Goal: Task Accomplishment & Management: Manage account settings

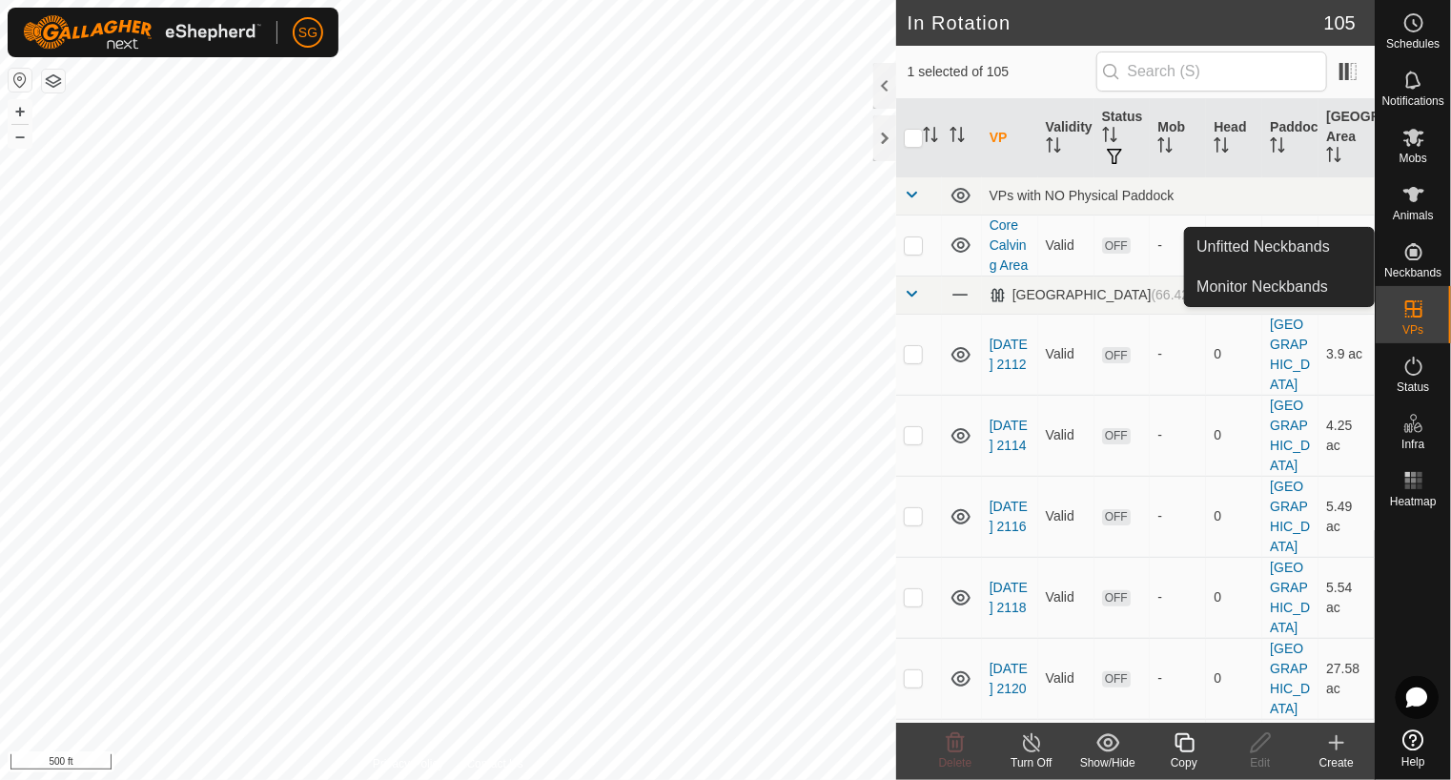
click at [1337, 741] on icon at bounding box center [1337, 742] width 0 height 13
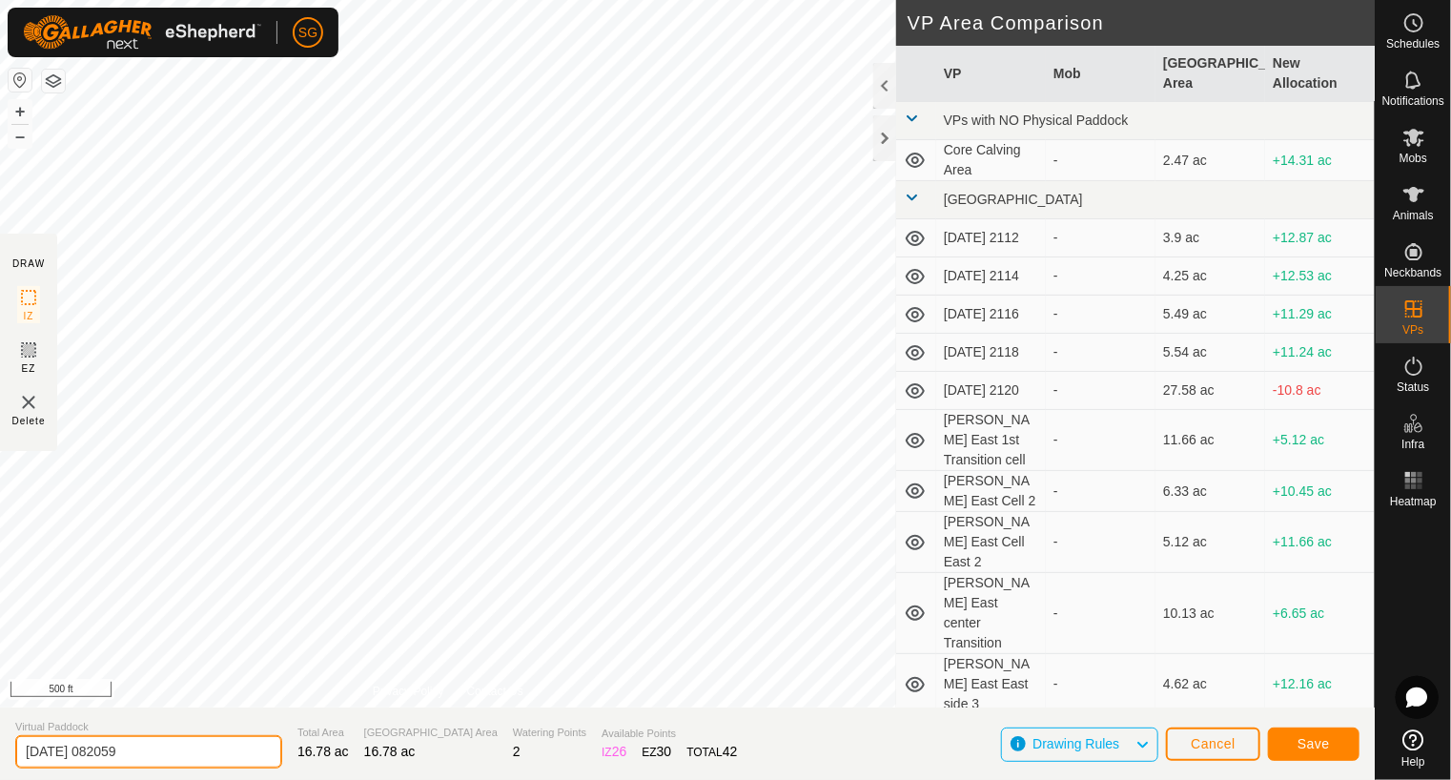
click at [190, 759] on input "[DATE] 082059" at bounding box center [148, 751] width 267 height 33
type input "2"
type input "[GEOGRAPHIC_DATA] Cell 1 West 3"
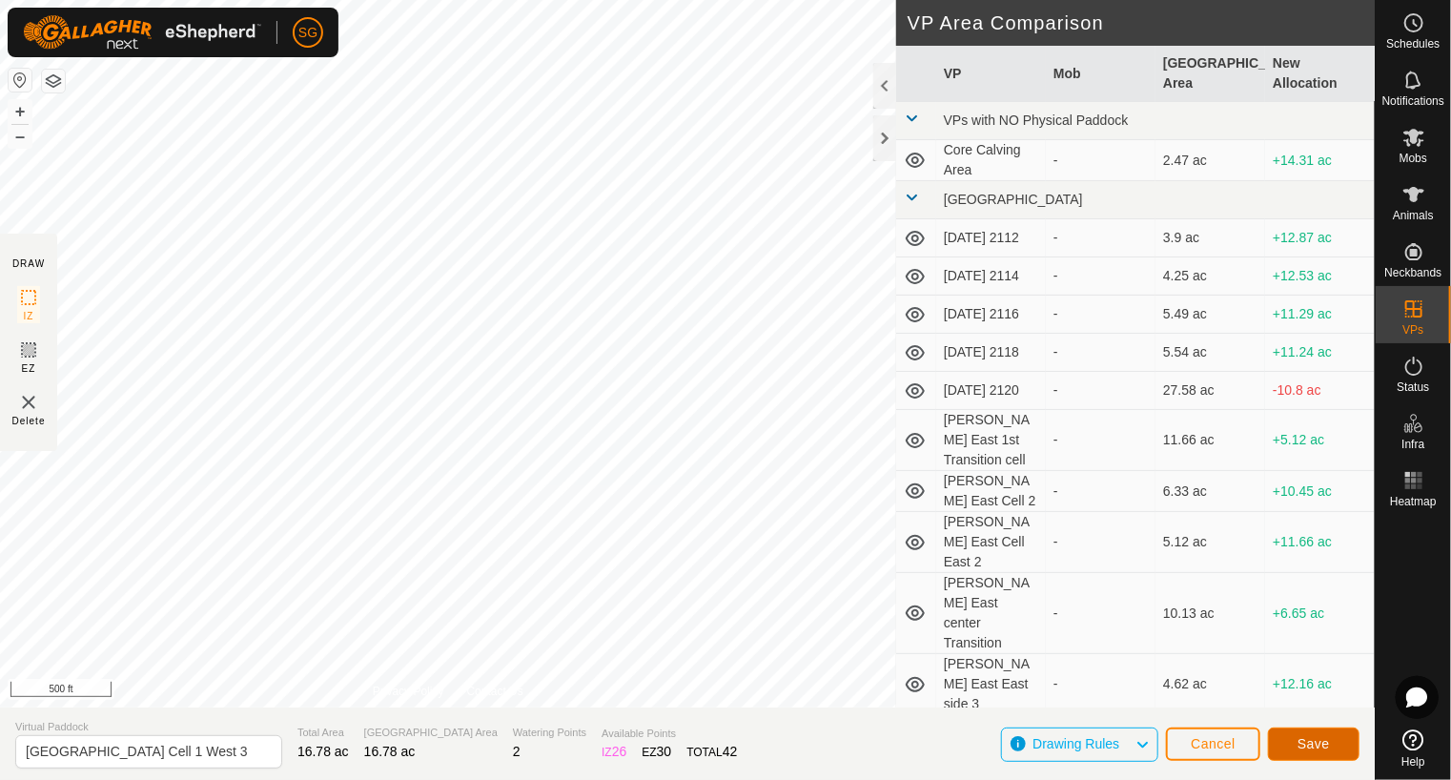
click at [1303, 745] on span "Save" at bounding box center [1314, 743] width 32 height 15
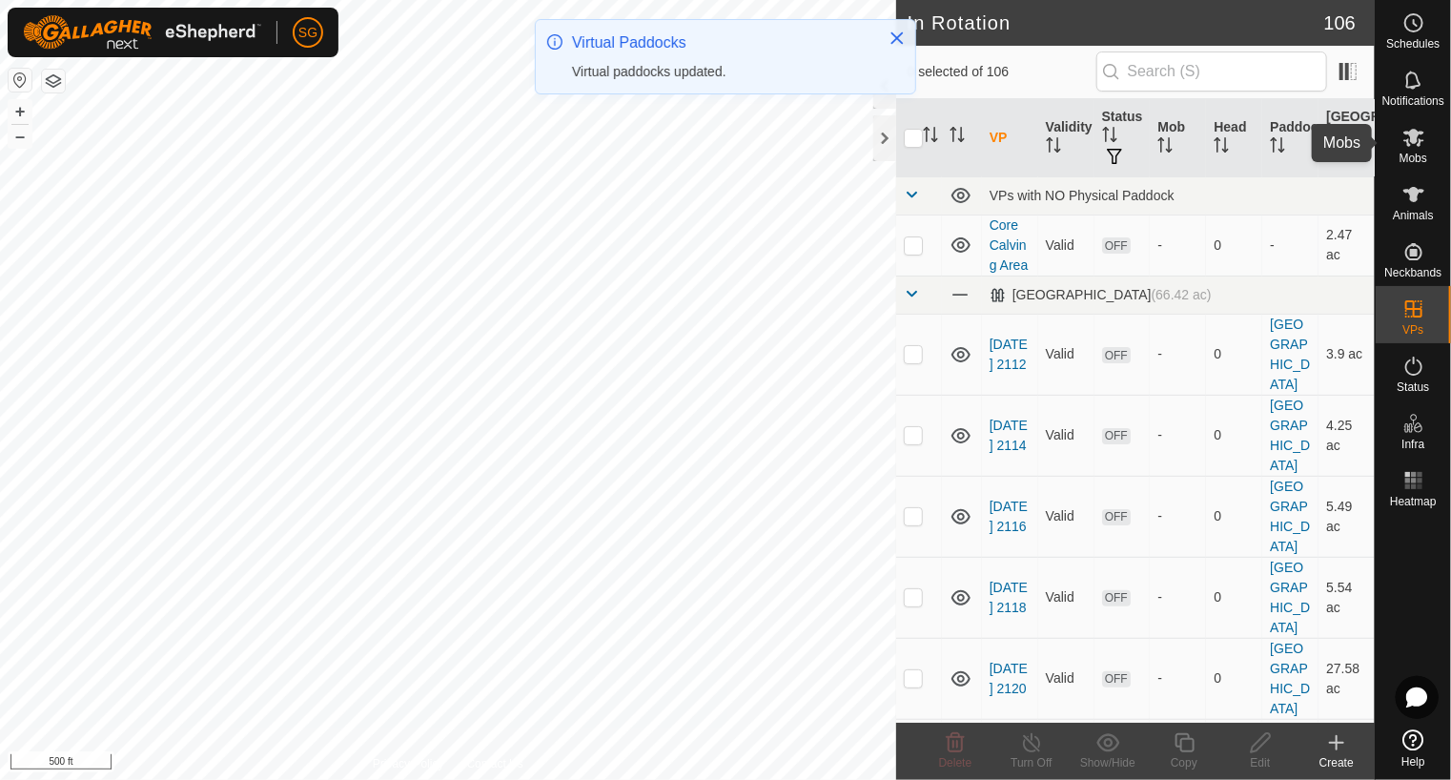
click at [1408, 137] on icon at bounding box center [1414, 137] width 23 height 23
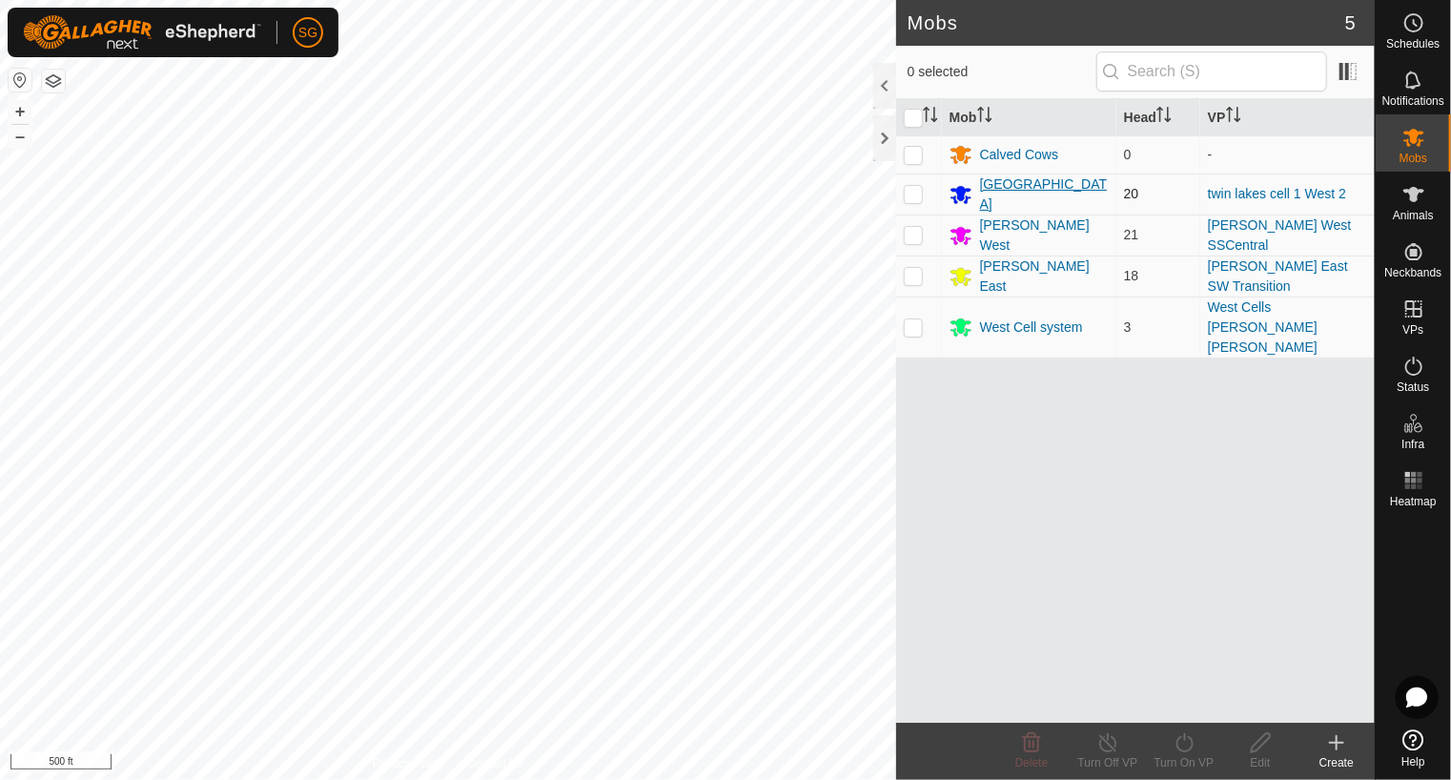
click at [990, 188] on div "[GEOGRAPHIC_DATA]" at bounding box center [1044, 195] width 129 height 40
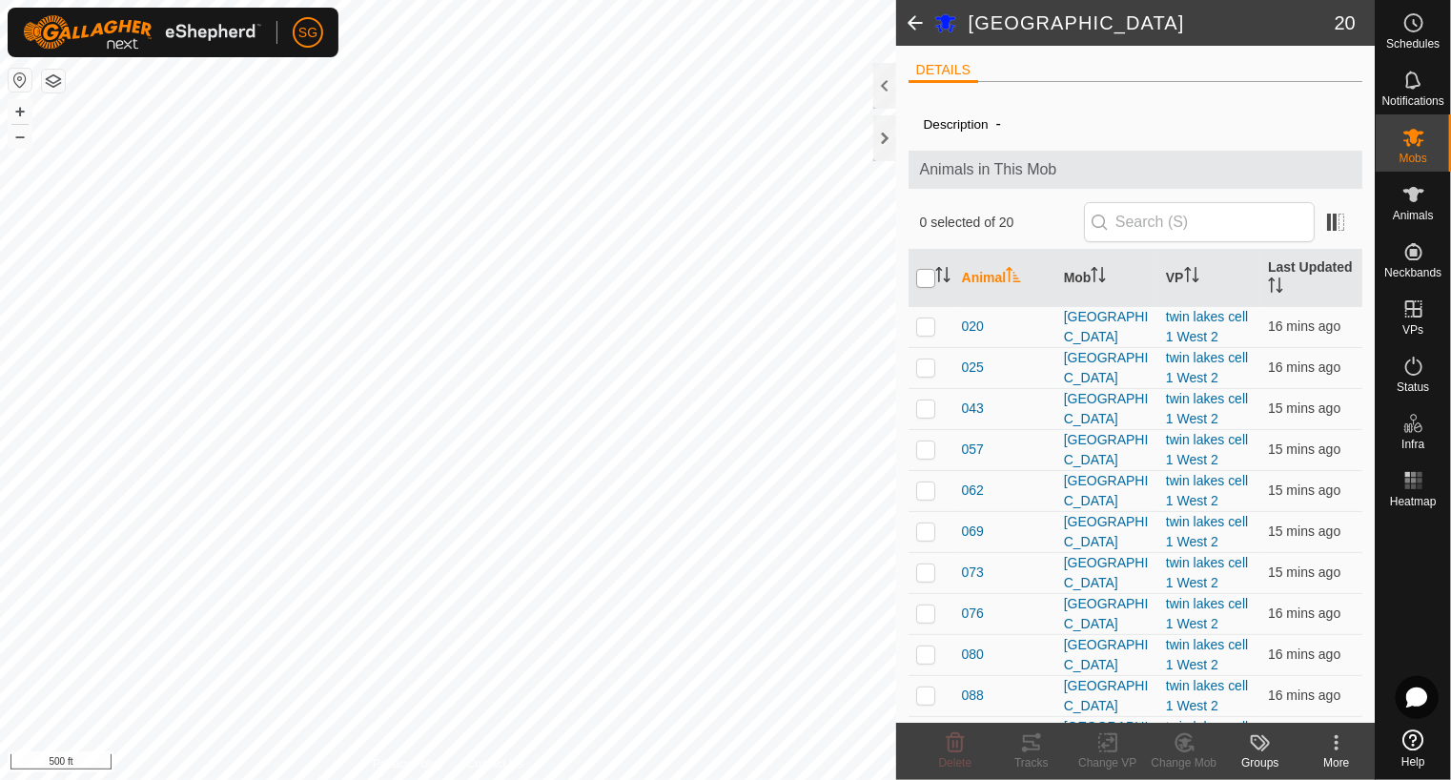
click at [926, 275] on input "checkbox" at bounding box center [925, 278] width 19 height 19
checkbox input "true"
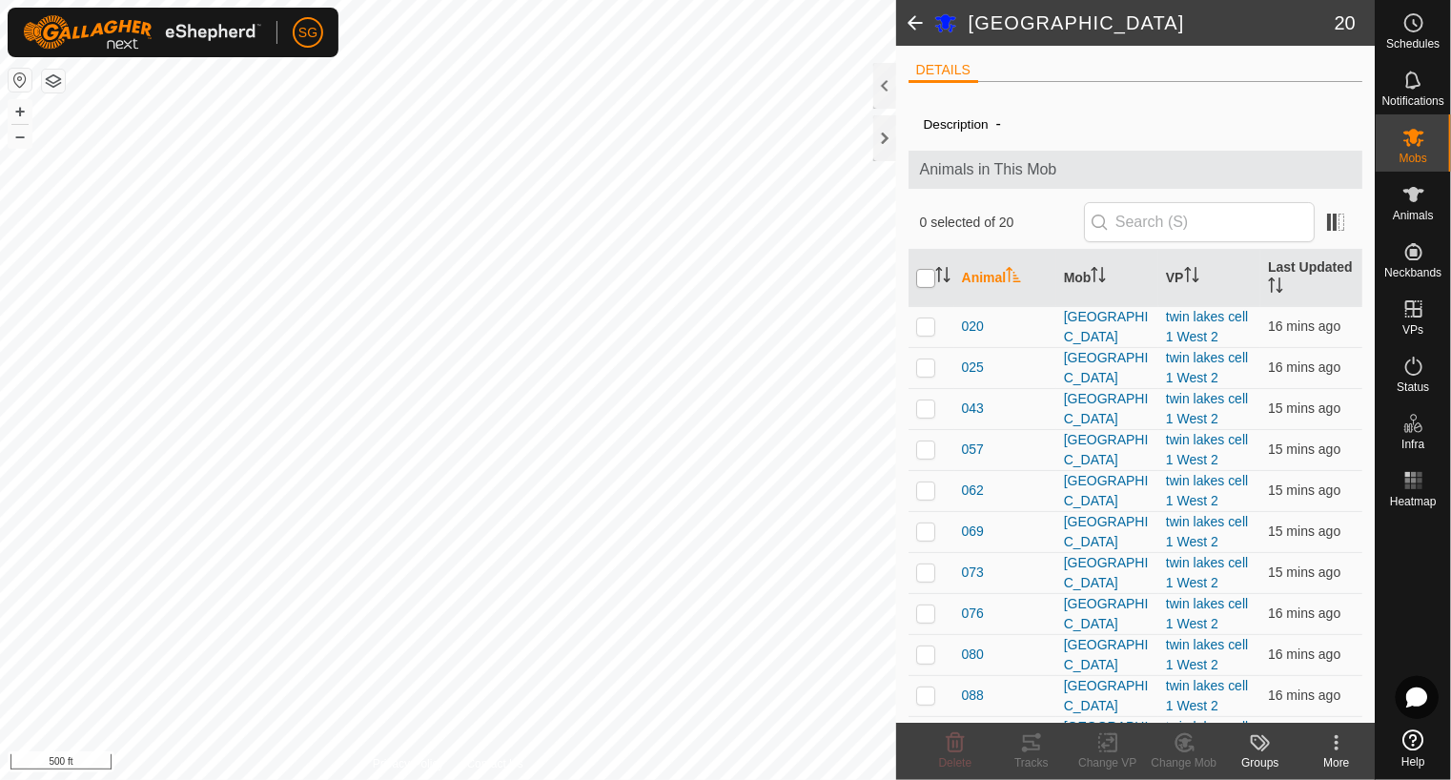
checkbox input "true"
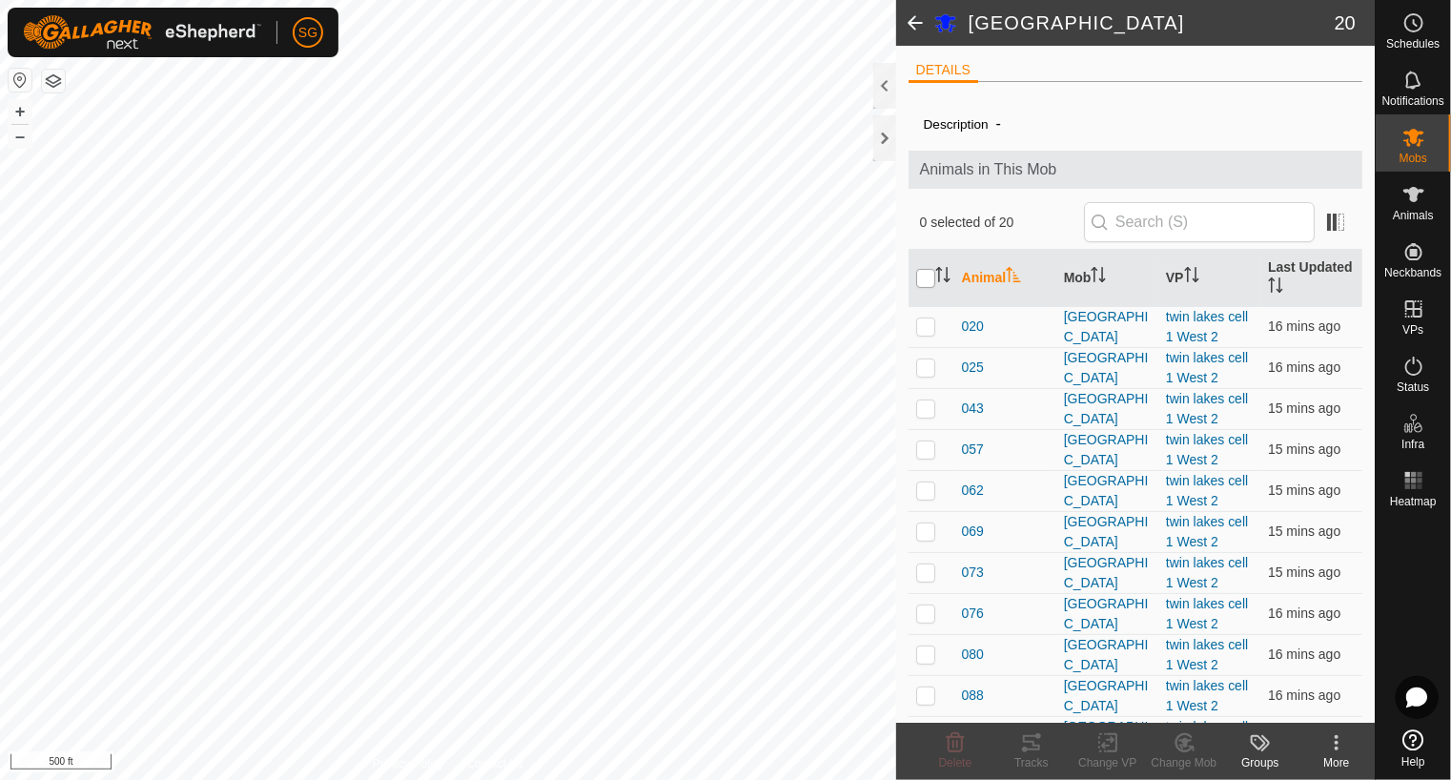
checkbox input "true"
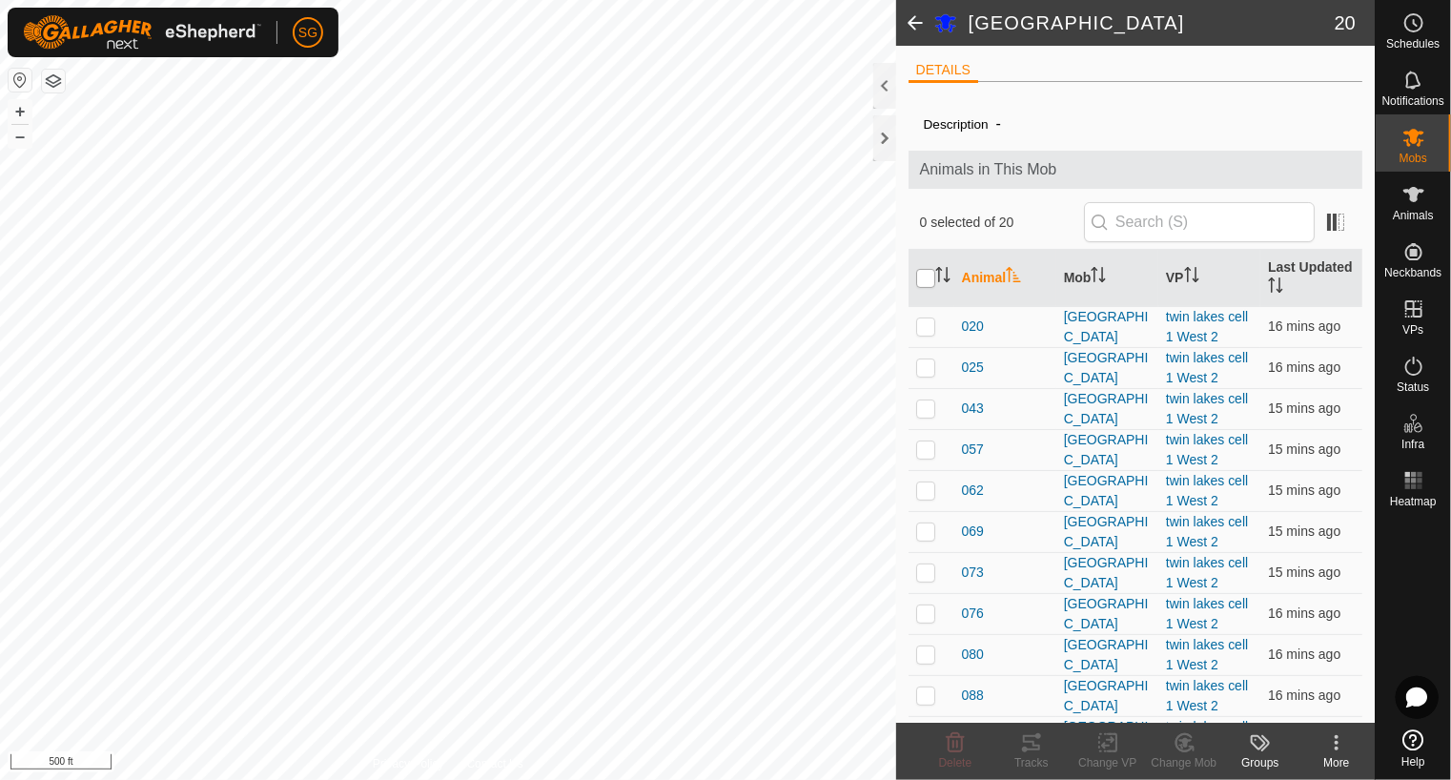
checkbox input "true"
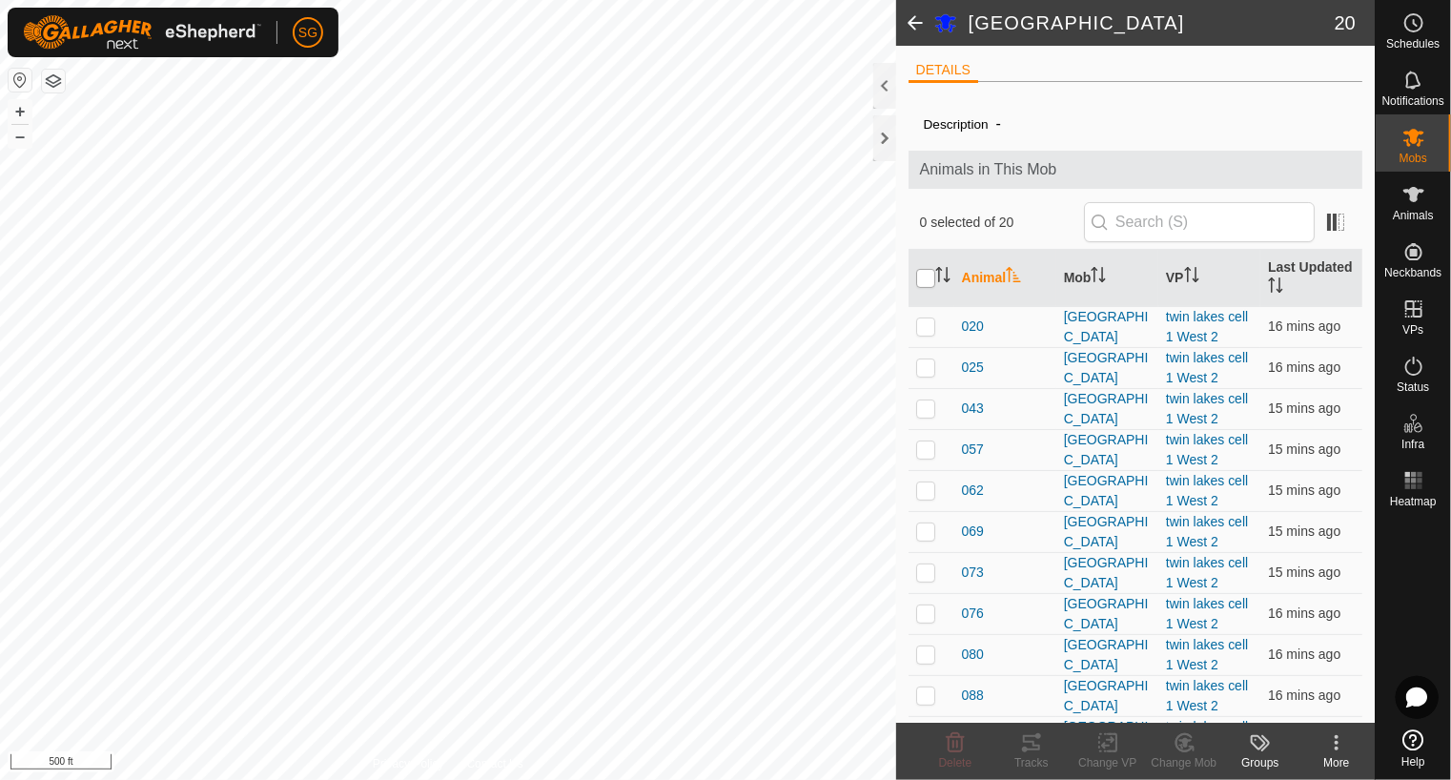
checkbox input "true"
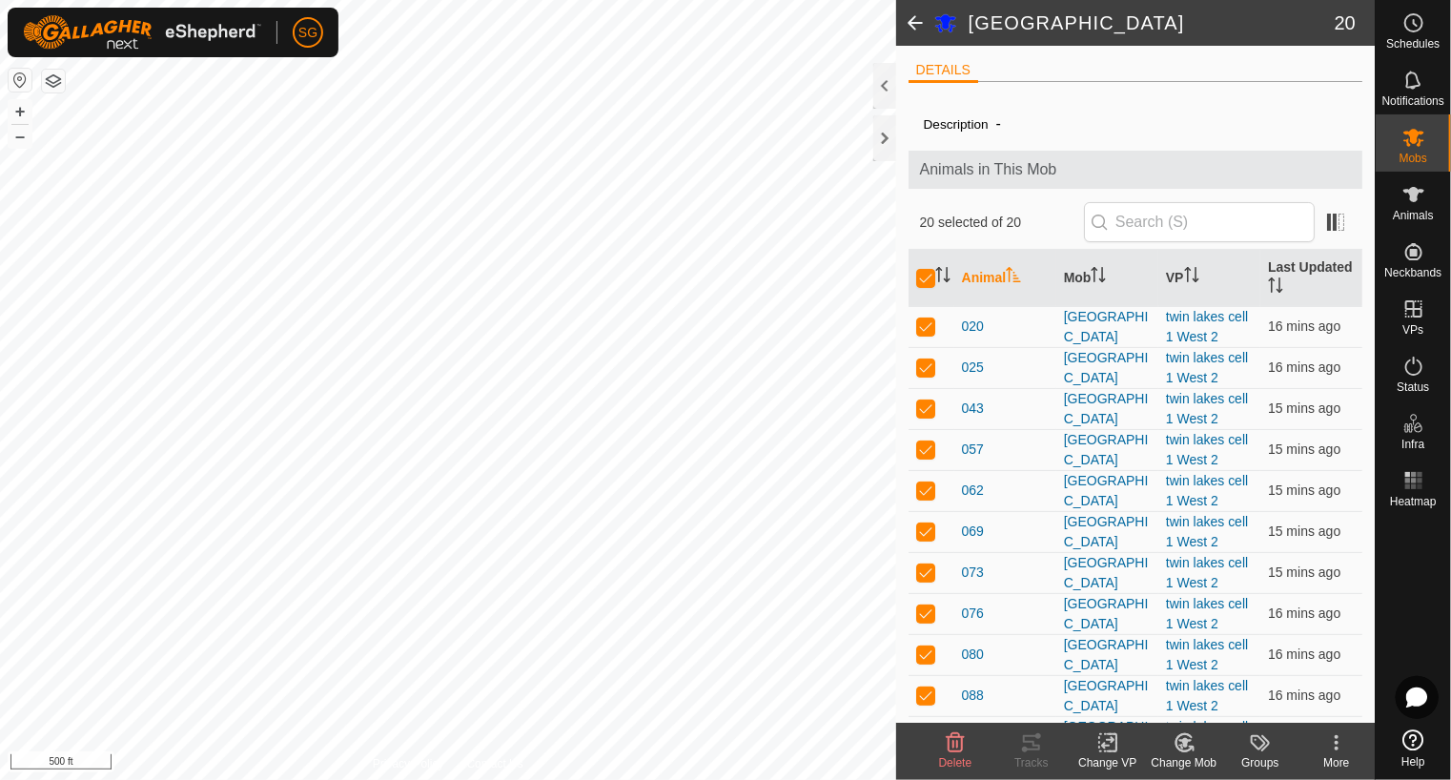
click at [1110, 755] on div "Change VP" at bounding box center [1108, 762] width 76 height 17
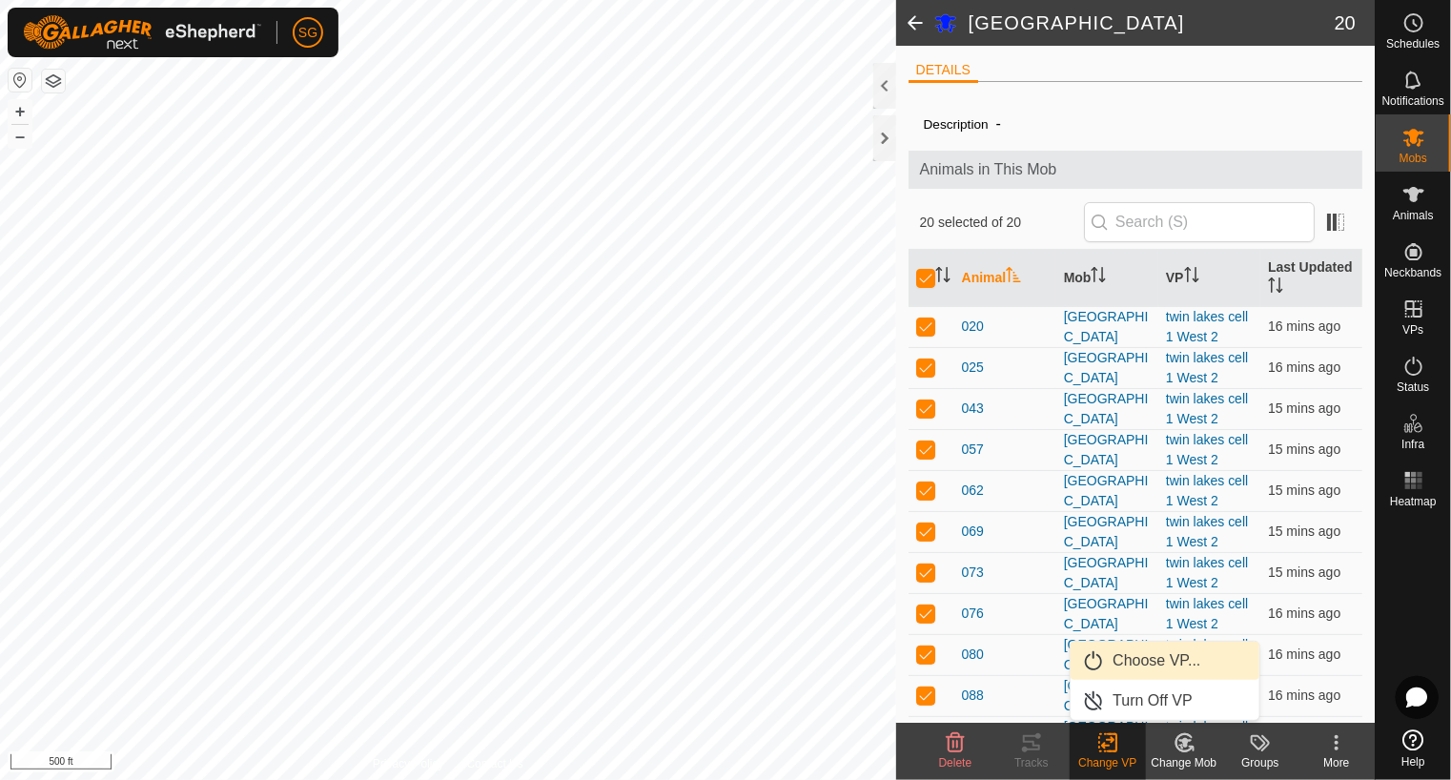
click at [1144, 665] on link "Choose VP..." at bounding box center [1165, 661] width 189 height 38
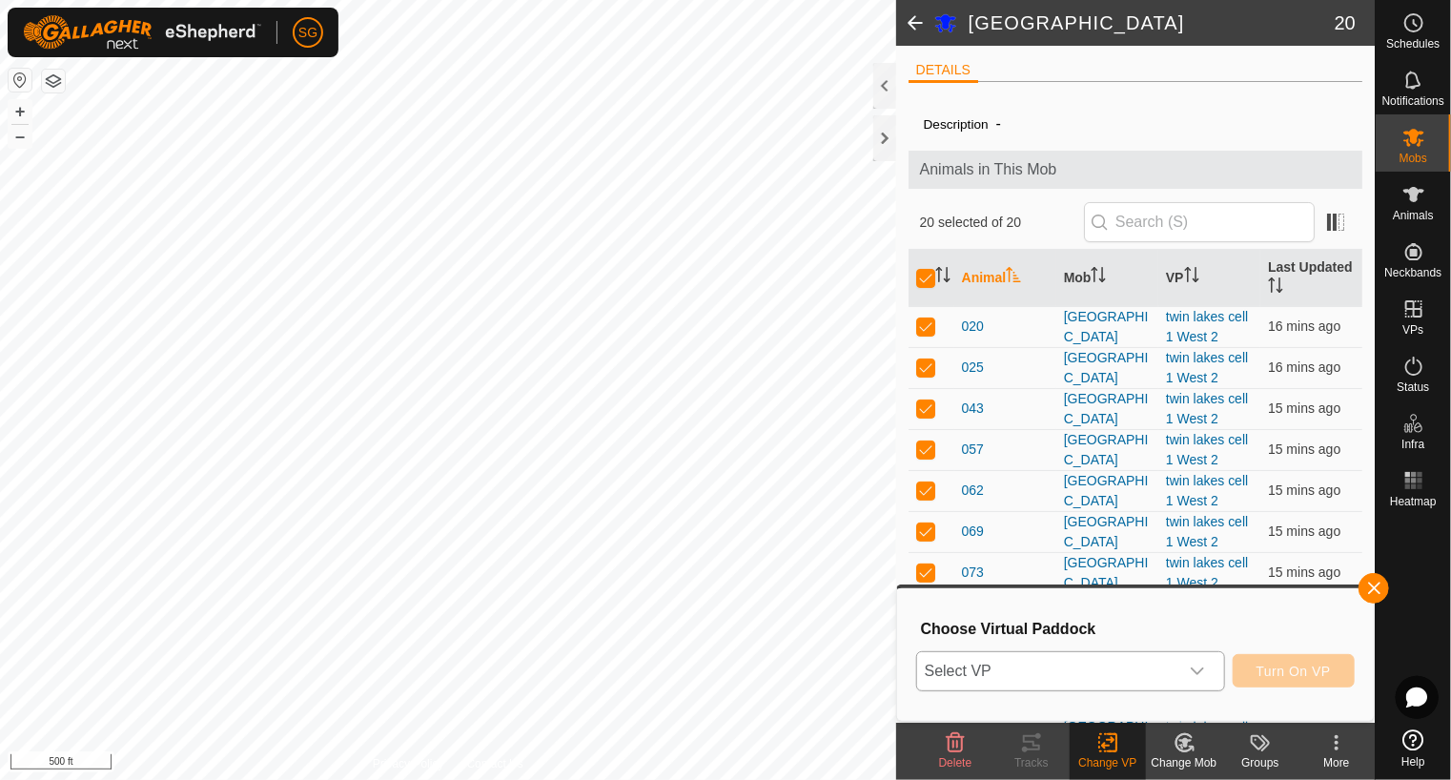
click at [1142, 676] on span "Select VP" at bounding box center [1047, 671] width 261 height 38
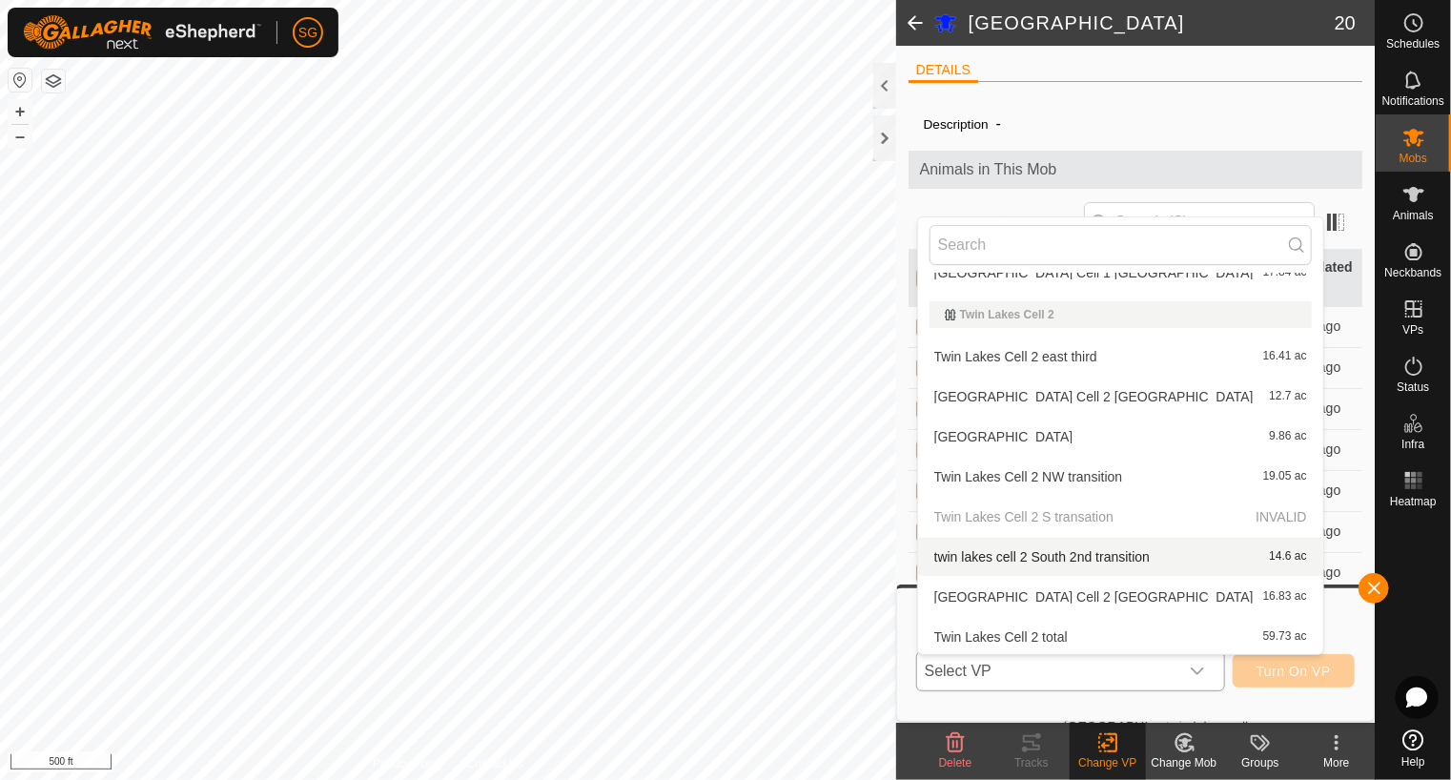
scroll to position [3242, 0]
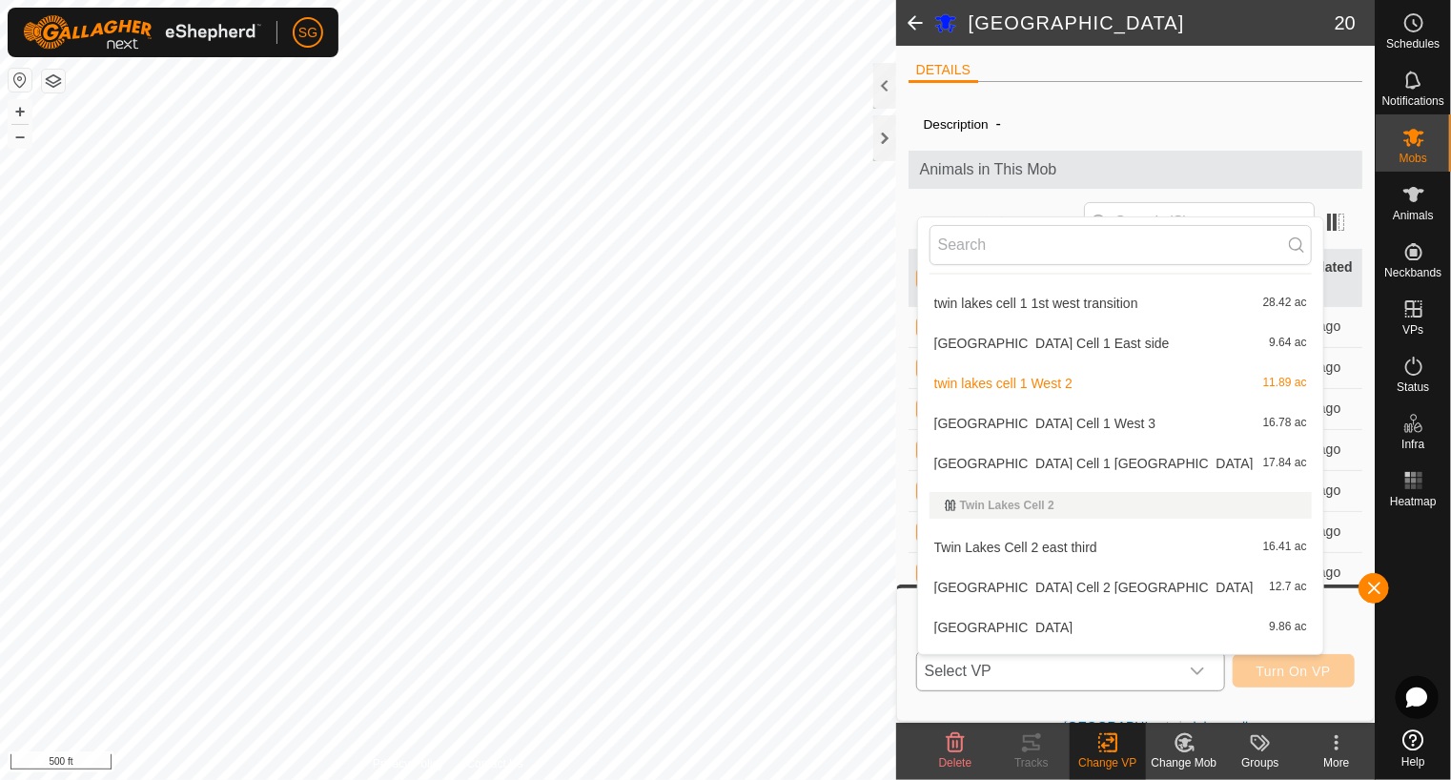
click at [1045, 422] on li "Twin Lakes Cell 1 West 3 16.78 ac" at bounding box center [1120, 423] width 405 height 38
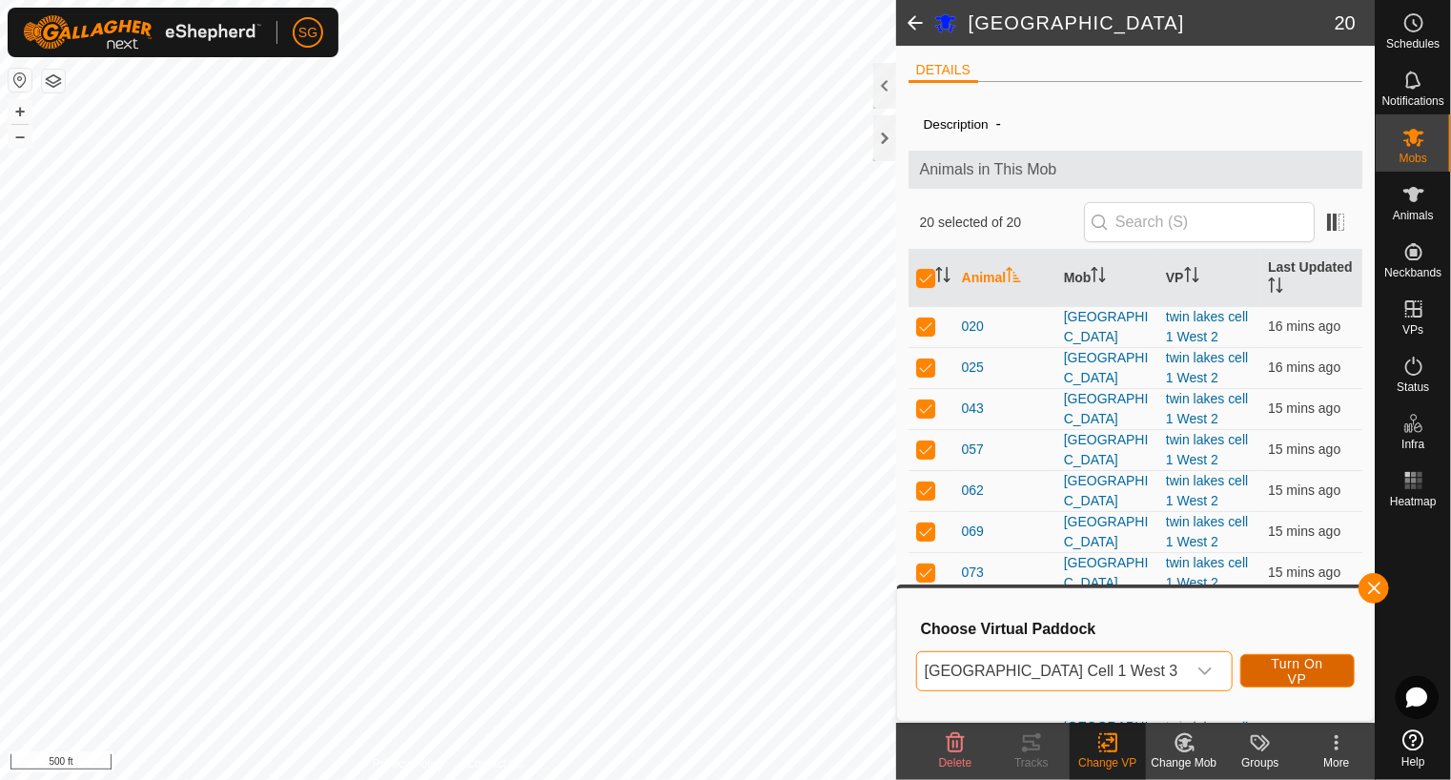
click at [1301, 676] on span "Turn On VP" at bounding box center [1298, 671] width 67 height 31
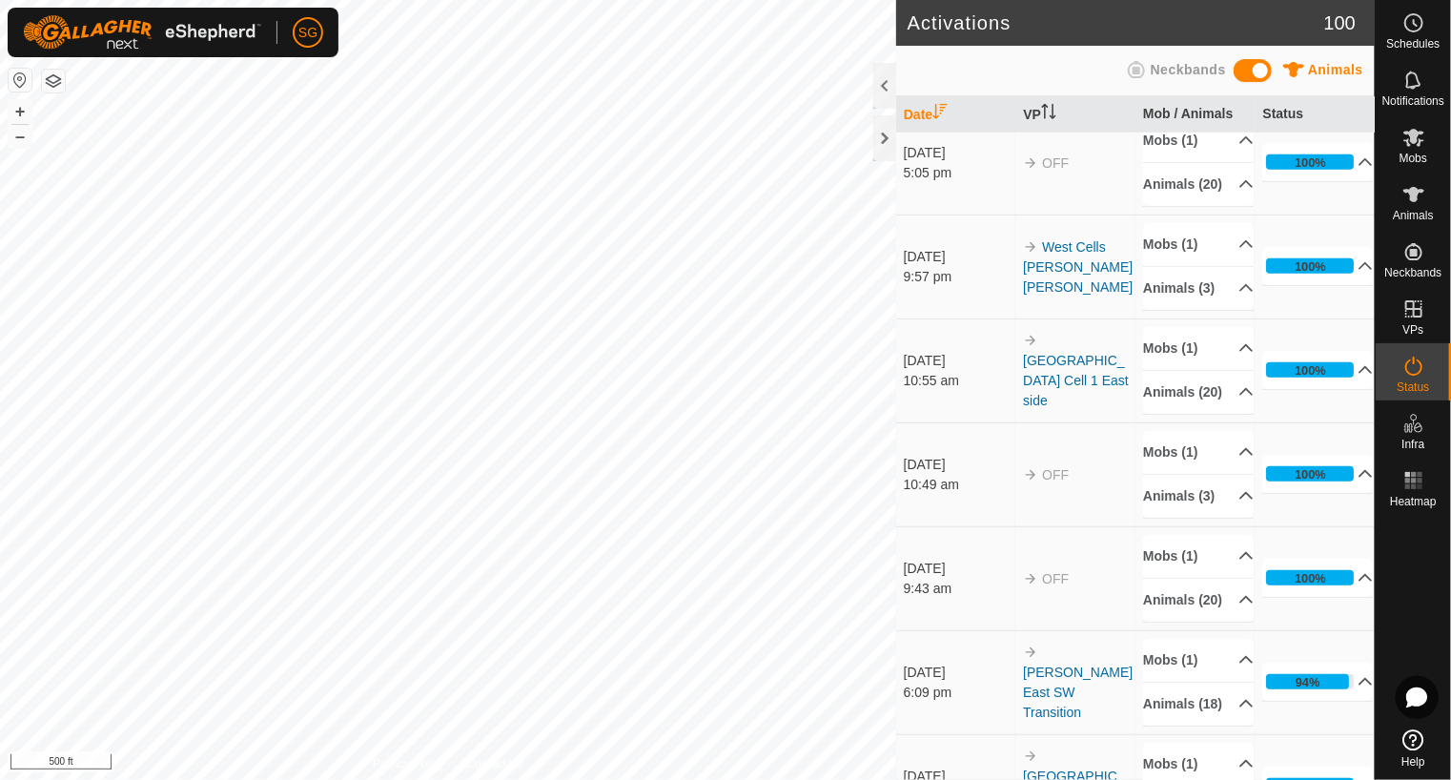
scroll to position [763, 0]
